Goal: Task Accomplishment & Management: Use online tool/utility

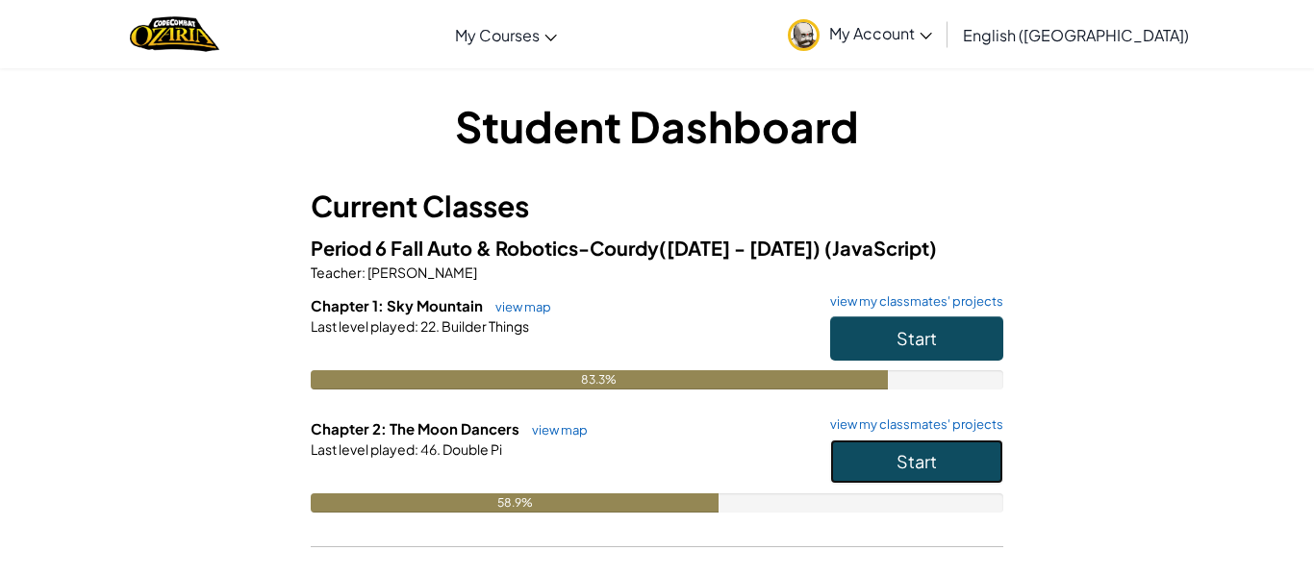
click at [907, 460] on span "Start" at bounding box center [917, 461] width 40 height 22
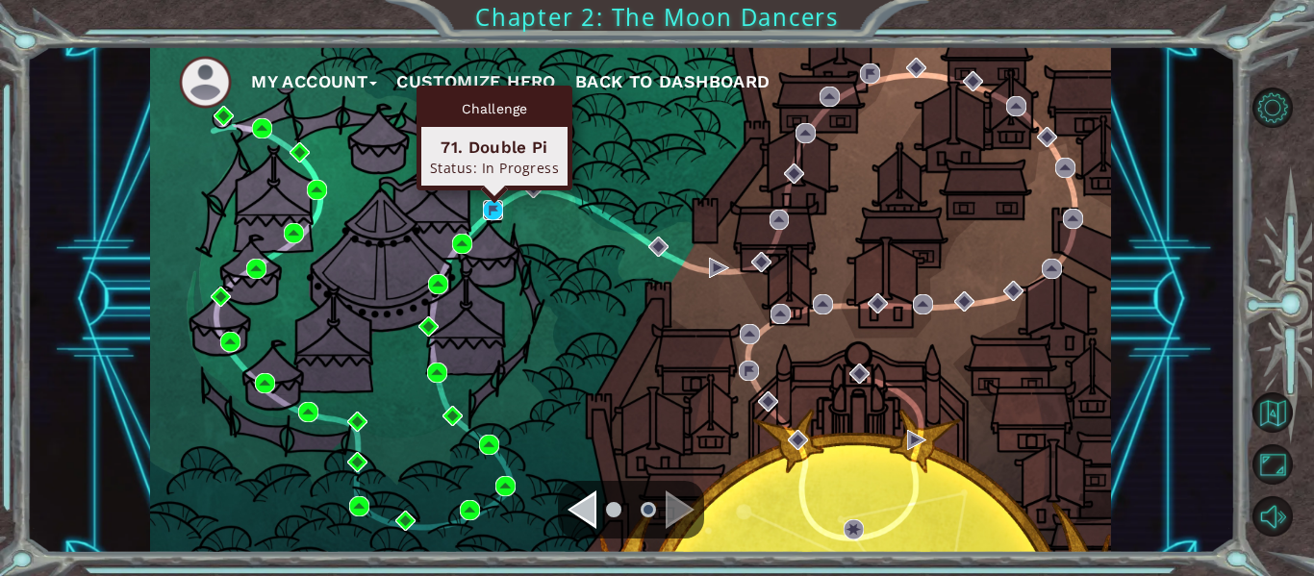
click at [490, 214] on img at bounding box center [493, 210] width 20 height 20
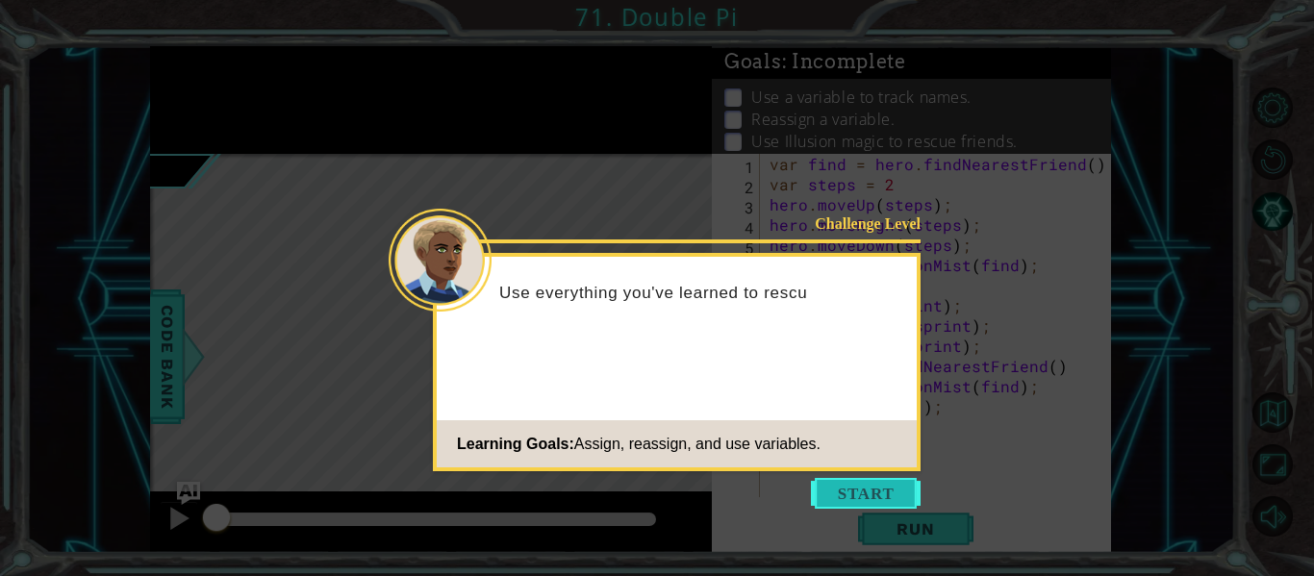
click at [851, 484] on button "Start" at bounding box center [866, 493] width 110 height 31
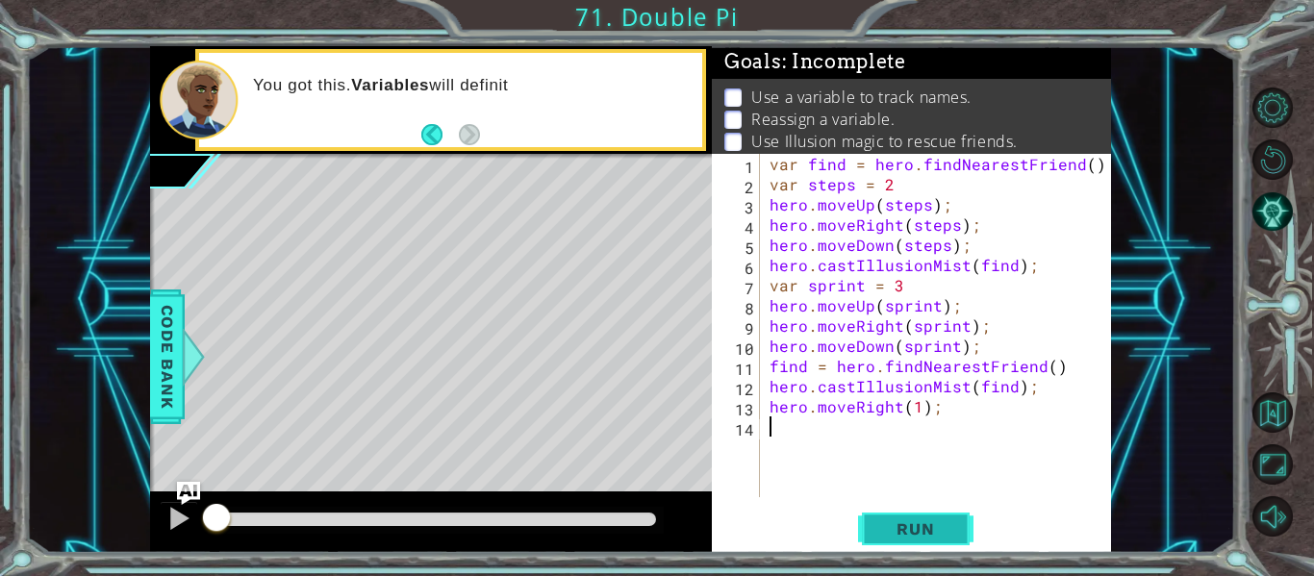
click at [900, 525] on span "Run" at bounding box center [915, 528] width 76 height 19
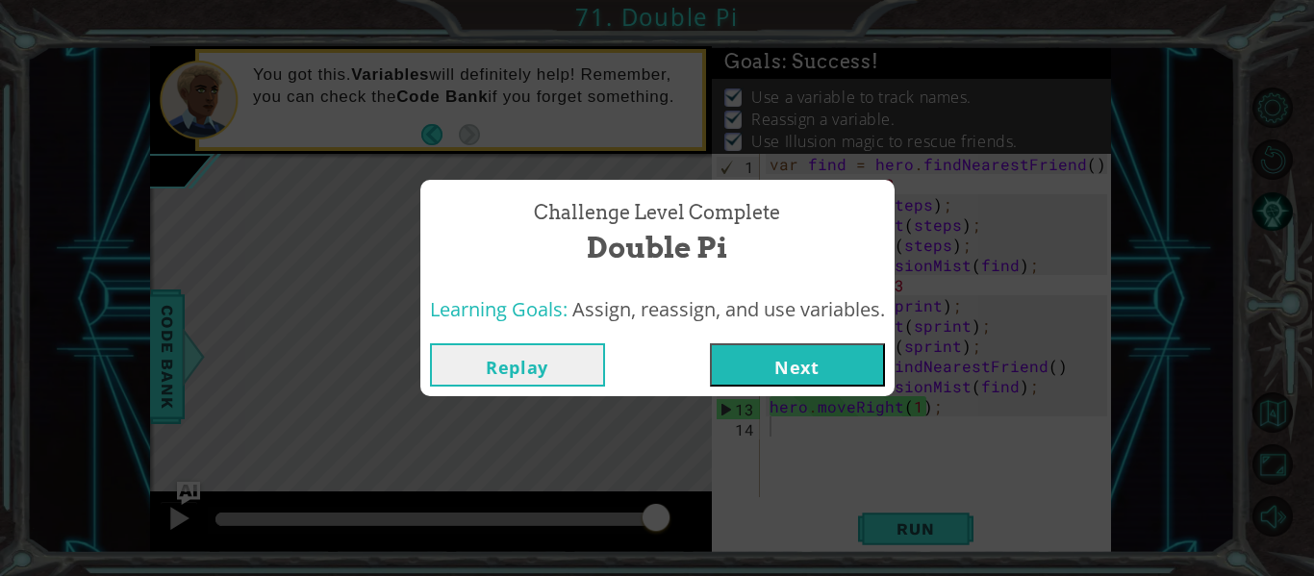
click at [793, 362] on button "Next" at bounding box center [797, 364] width 175 height 43
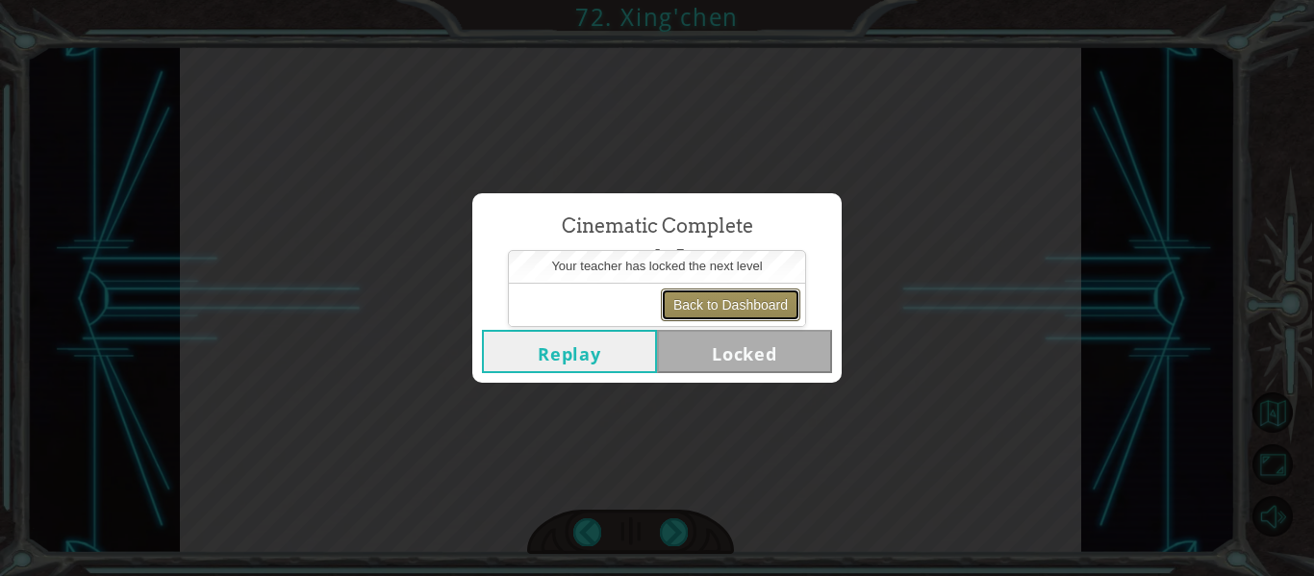
click at [715, 315] on button "Back to Dashboard" at bounding box center [730, 305] width 139 height 33
